Goal: Transaction & Acquisition: Subscribe to service/newsletter

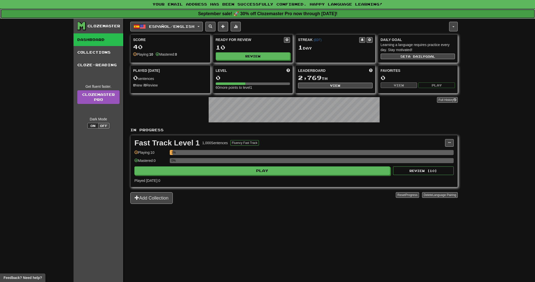
click at [240, 15] on strong "September sale! 🚀 30% off Clozemaster Pro now through Sunday September 21!" at bounding box center [267, 13] width 139 height 5
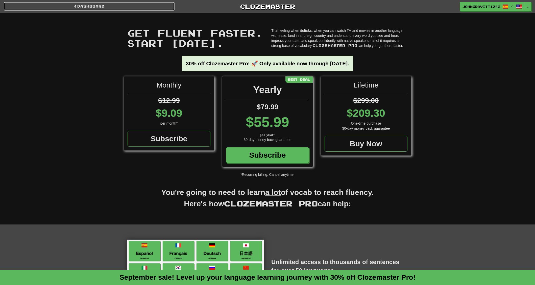
click at [107, 6] on link "Dashboard" at bounding box center [89, 6] width 171 height 9
